Goal: Find contact information: Obtain details needed to contact an individual or organization

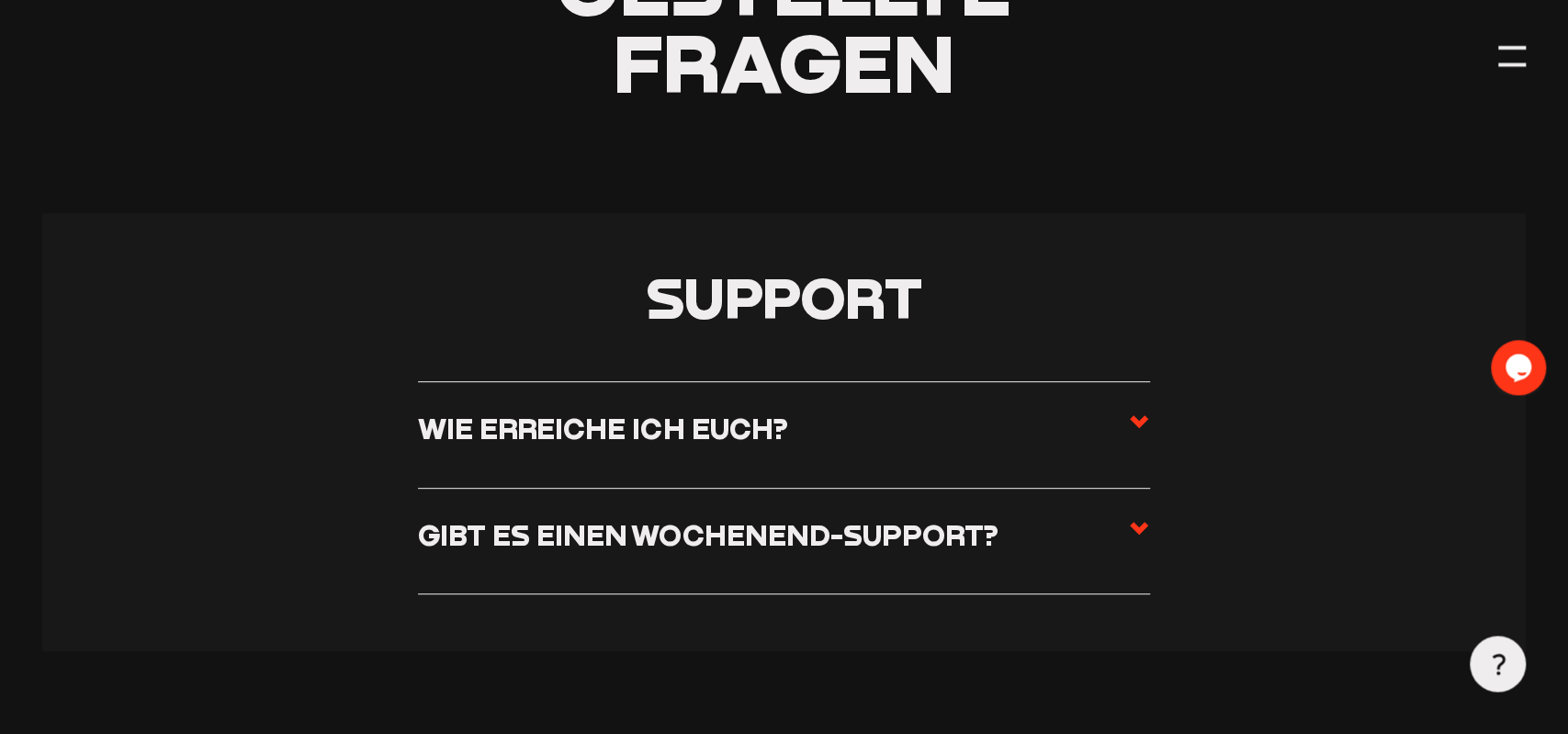
scroll to position [382, 0]
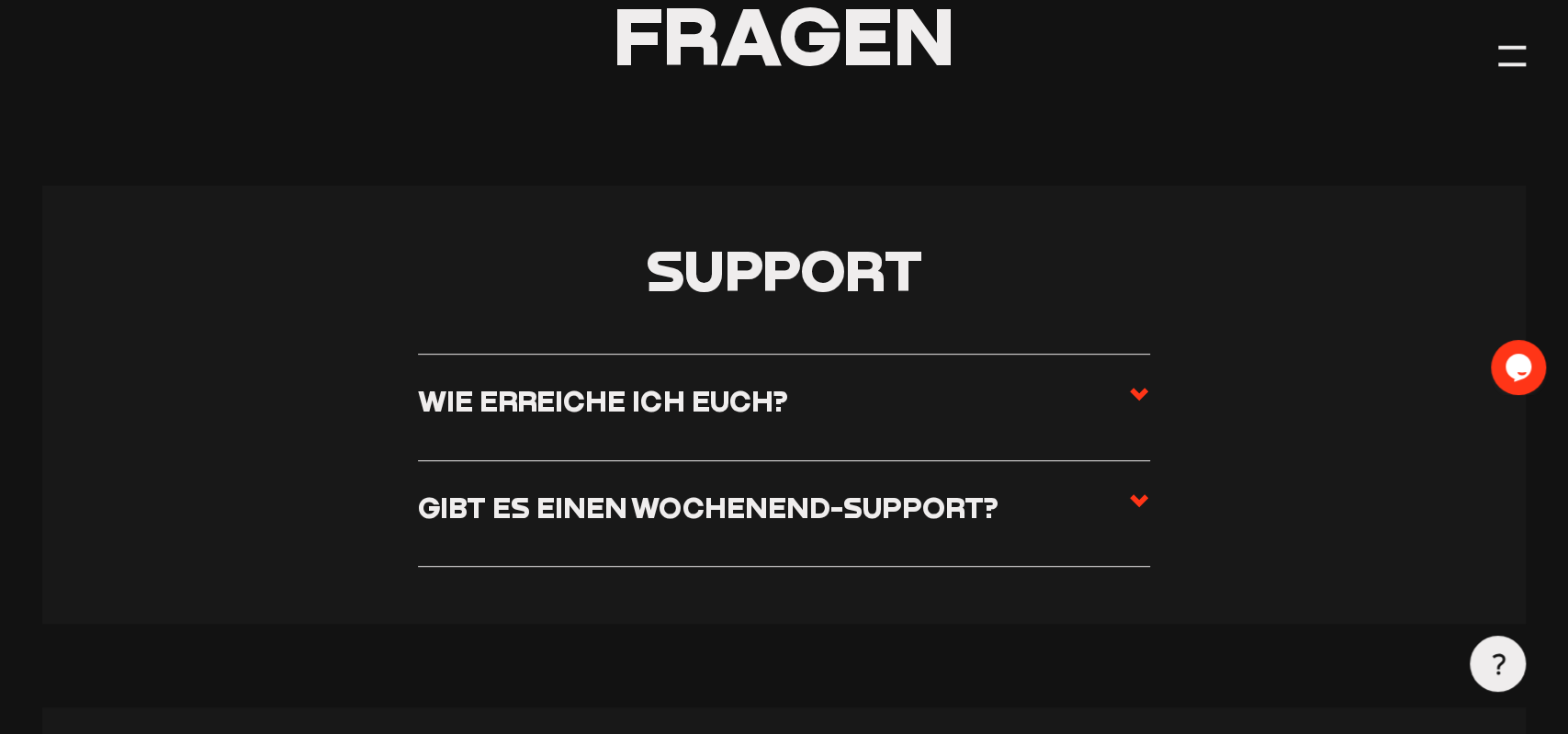
click at [770, 410] on h3 "Wie erreiche ich euch?" at bounding box center [602, 400] width 370 height 34
click at [0, 0] on input "Wie erreiche ich euch?" at bounding box center [0, 0] width 0 height 0
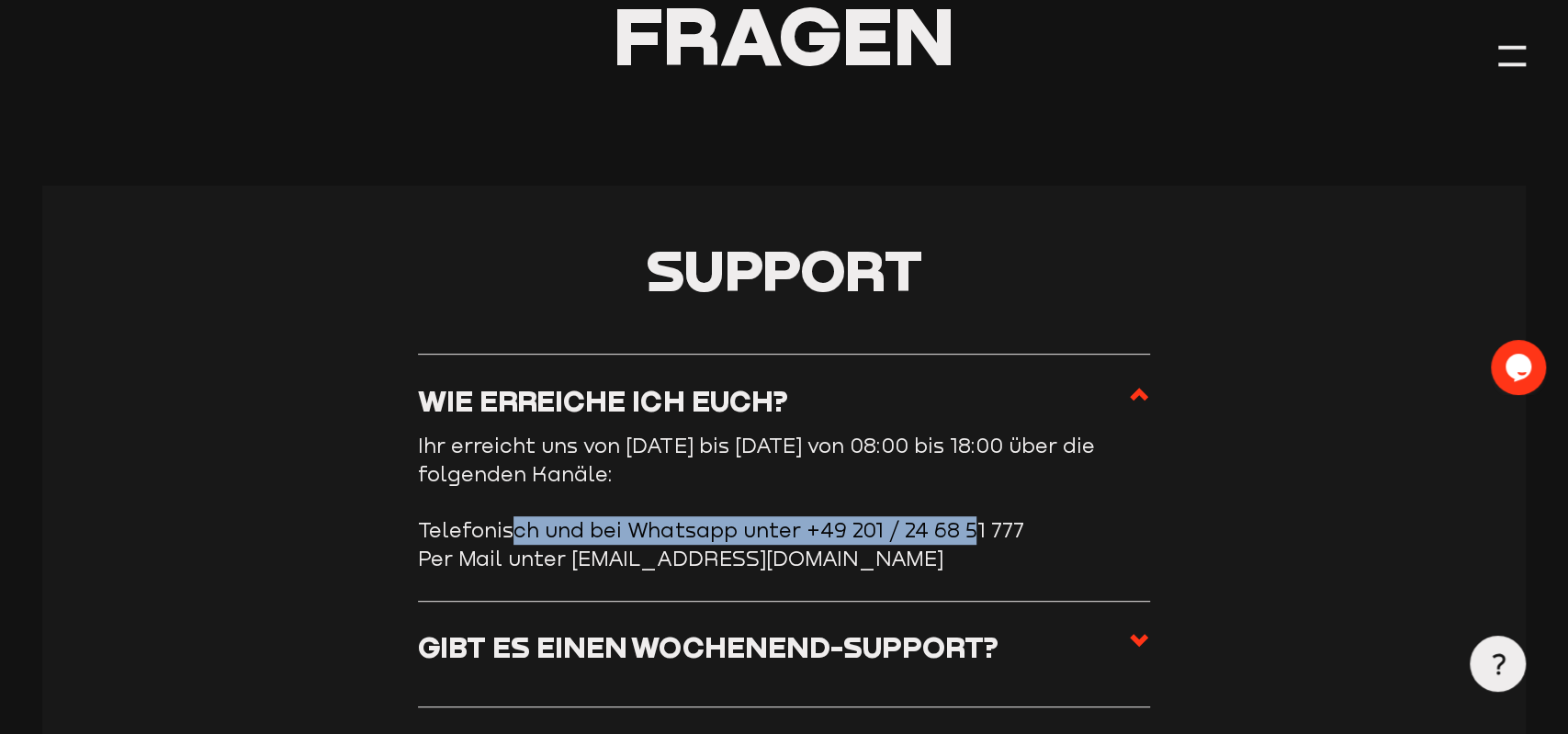
drag, startPoint x: 545, startPoint y: 532, endPoint x: 975, endPoint y: 539, distance: 430.1
click at [973, 538] on li "Telefonisch und bei Whatsapp unter +49 201 / 24 68 51 777" at bounding box center [784, 530] width 731 height 29
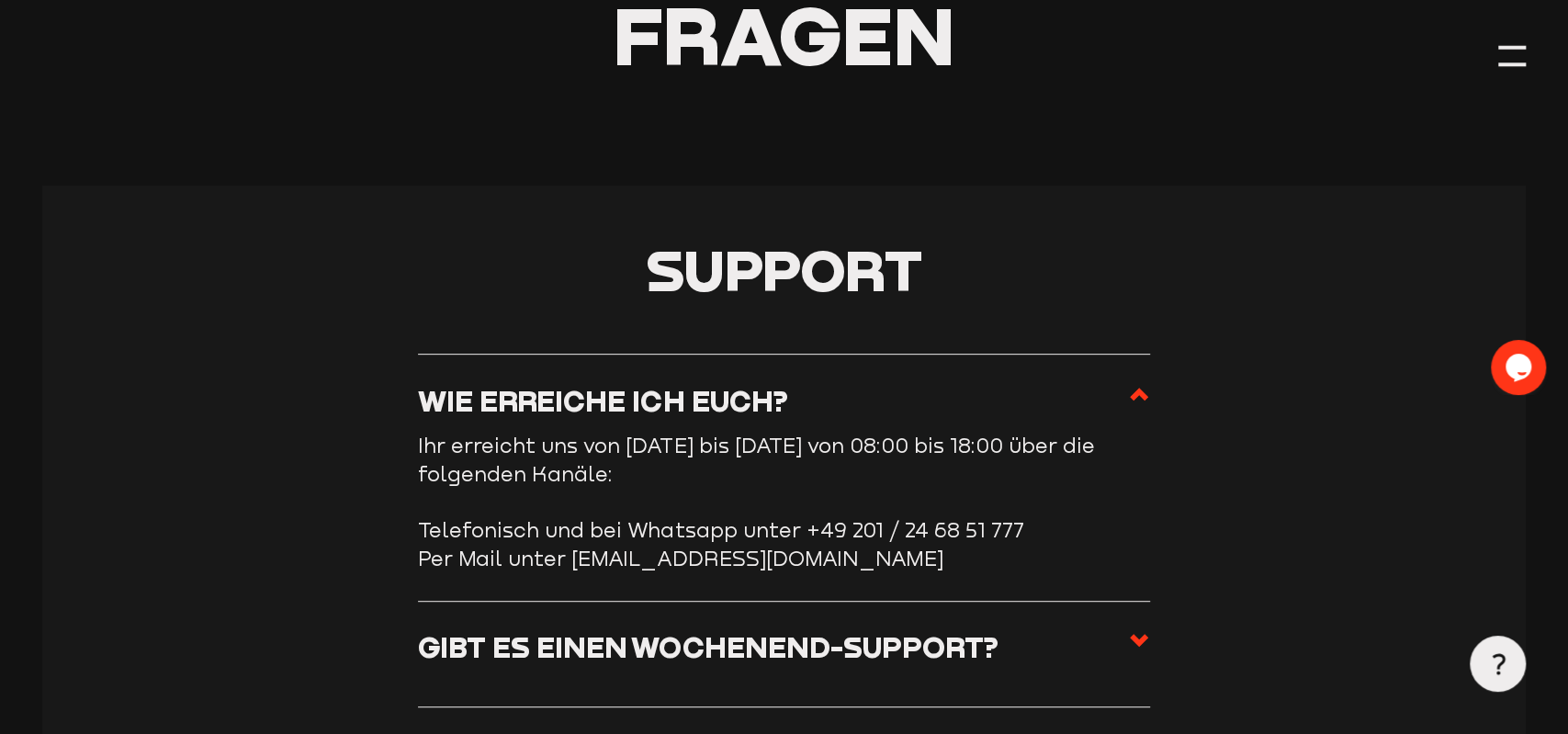
click at [937, 552] on li "Per Mail unter clubsupport@staige.com" at bounding box center [784, 559] width 731 height 29
click at [895, 653] on h3 "Gibt es einen Wochenend-Support?" at bounding box center [708, 645] width 579 height 34
click at [0, 0] on input "Gibt es einen Wochenend-Support?" at bounding box center [0, 0] width 0 height 0
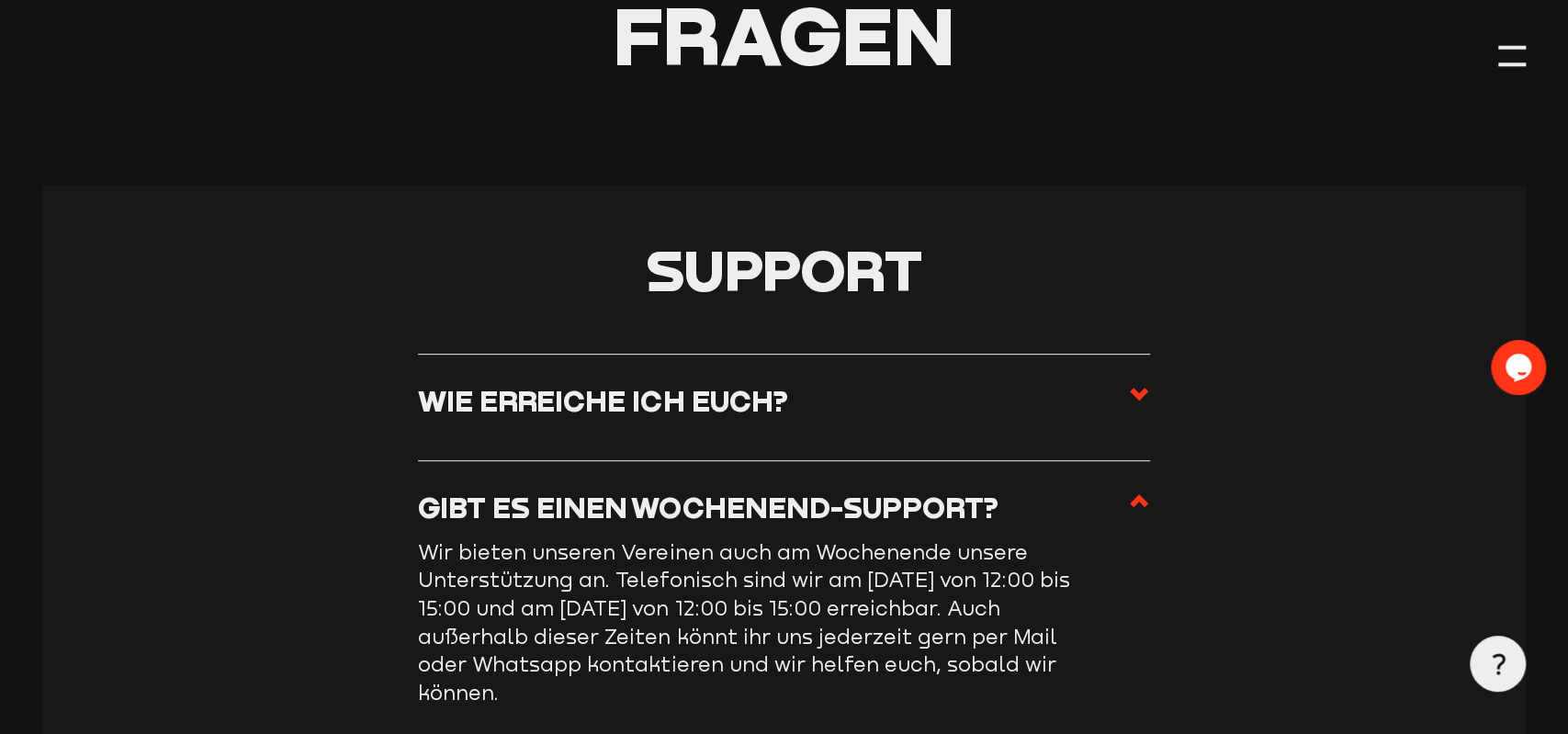
click at [877, 416] on label "Wie erreiche ich euch?" at bounding box center [784, 407] width 731 height 48
click at [0, 0] on input "Wie erreiche ich euch?" at bounding box center [0, 0] width 0 height 0
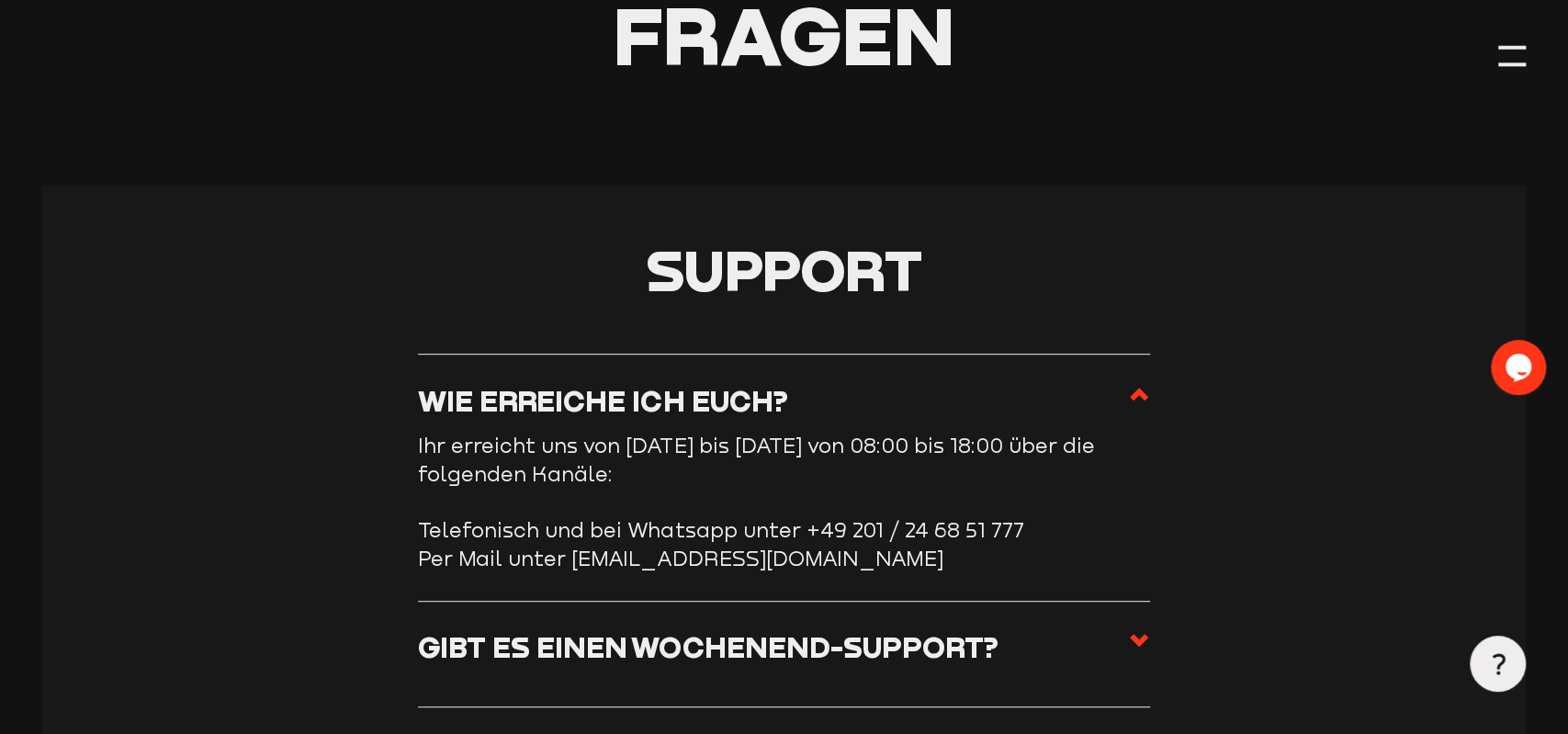
click at [784, 640] on h3 "Gibt es einen Wochenend-Support?" at bounding box center [708, 645] width 579 height 34
click at [0, 0] on input "Gibt es einen Wochenend-Support?" at bounding box center [0, 0] width 0 height 0
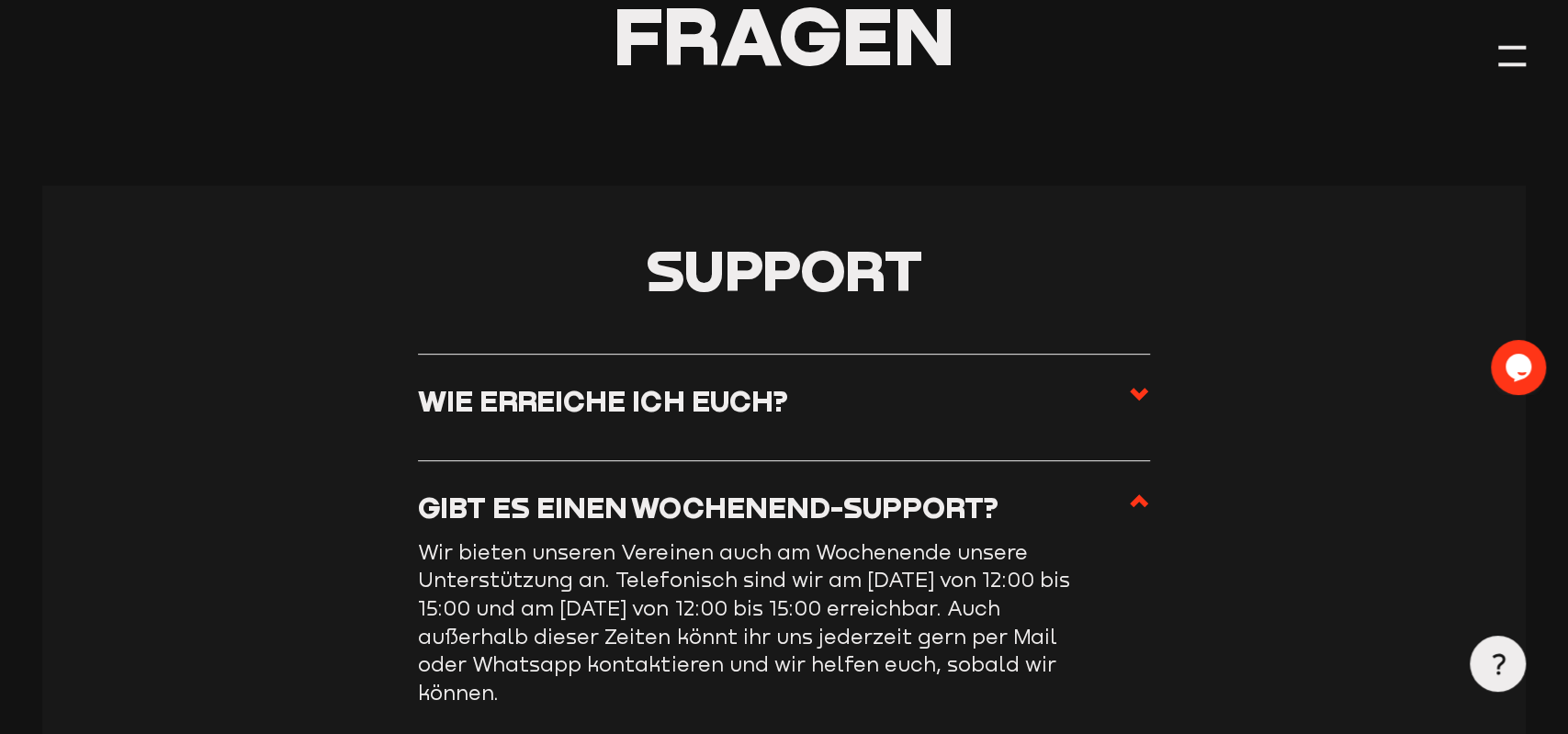
click at [782, 409] on h3 "Wie erreiche ich euch?" at bounding box center [602, 400] width 370 height 34
click at [0, 0] on input "Wie erreiche ich euch?" at bounding box center [0, 0] width 0 height 0
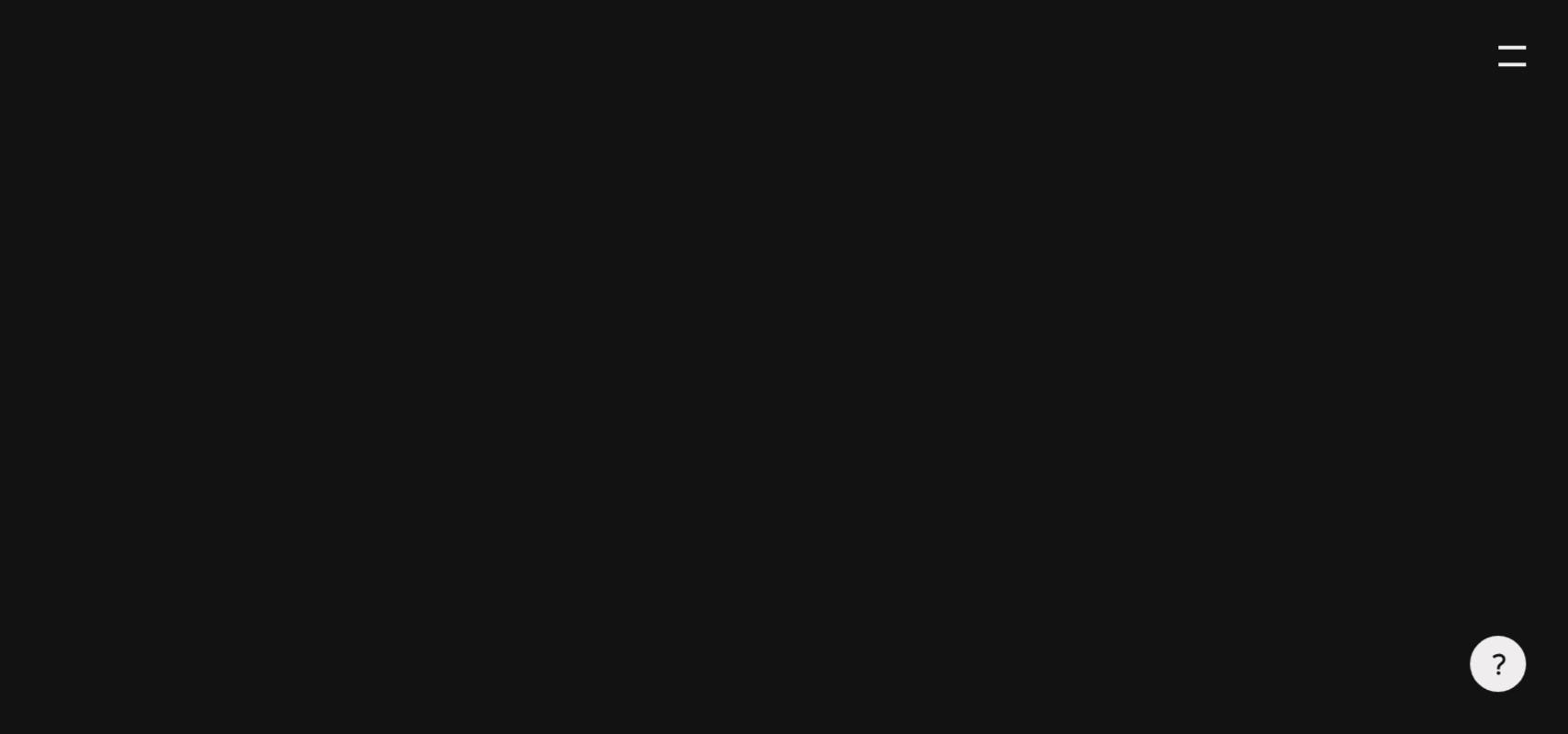
scroll to position [859, 0]
